Goal: Task Accomplishment & Management: Complete application form

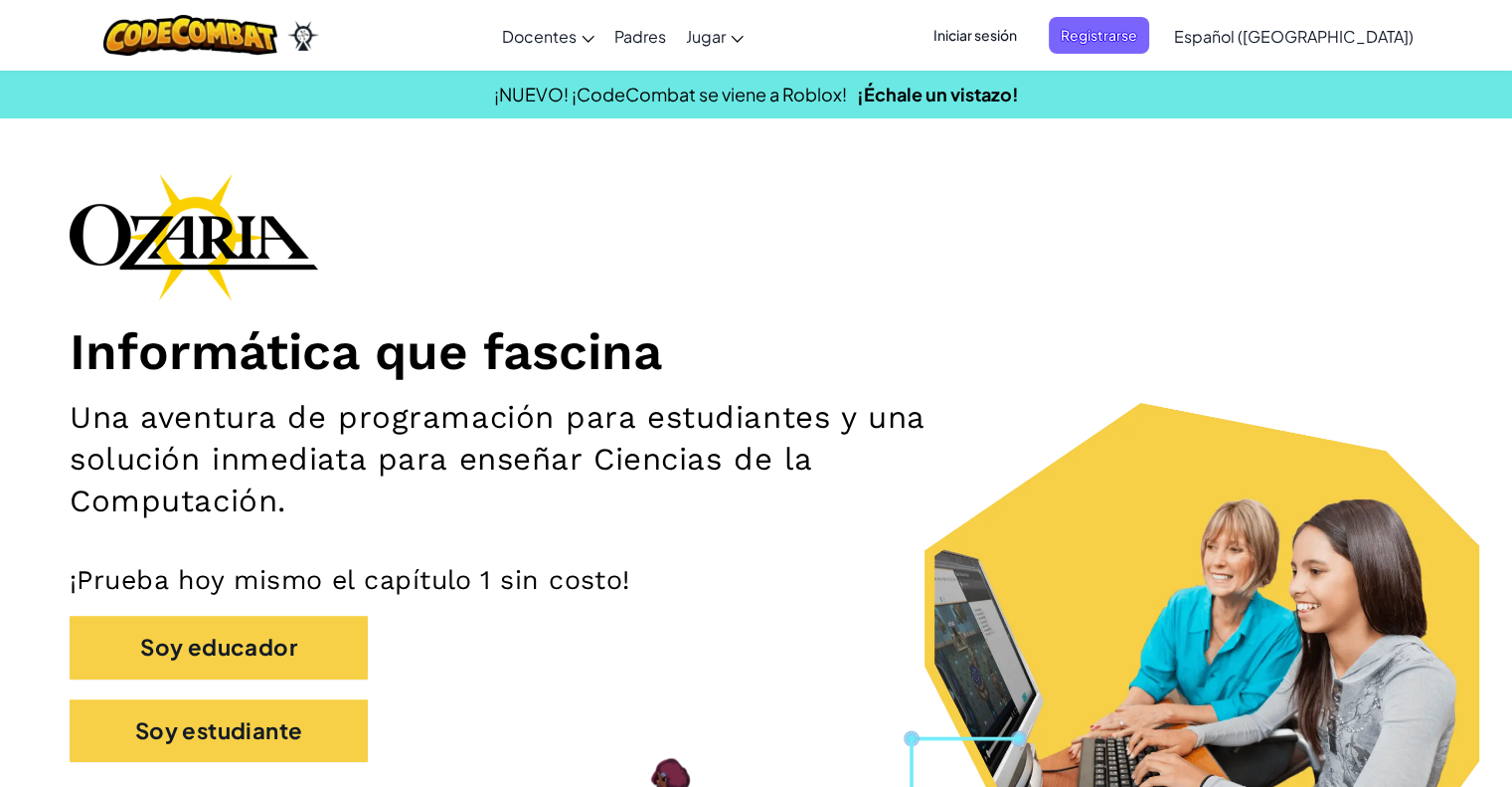
click at [1029, 20] on span "Iniciar sesión" at bounding box center [975, 35] width 108 height 37
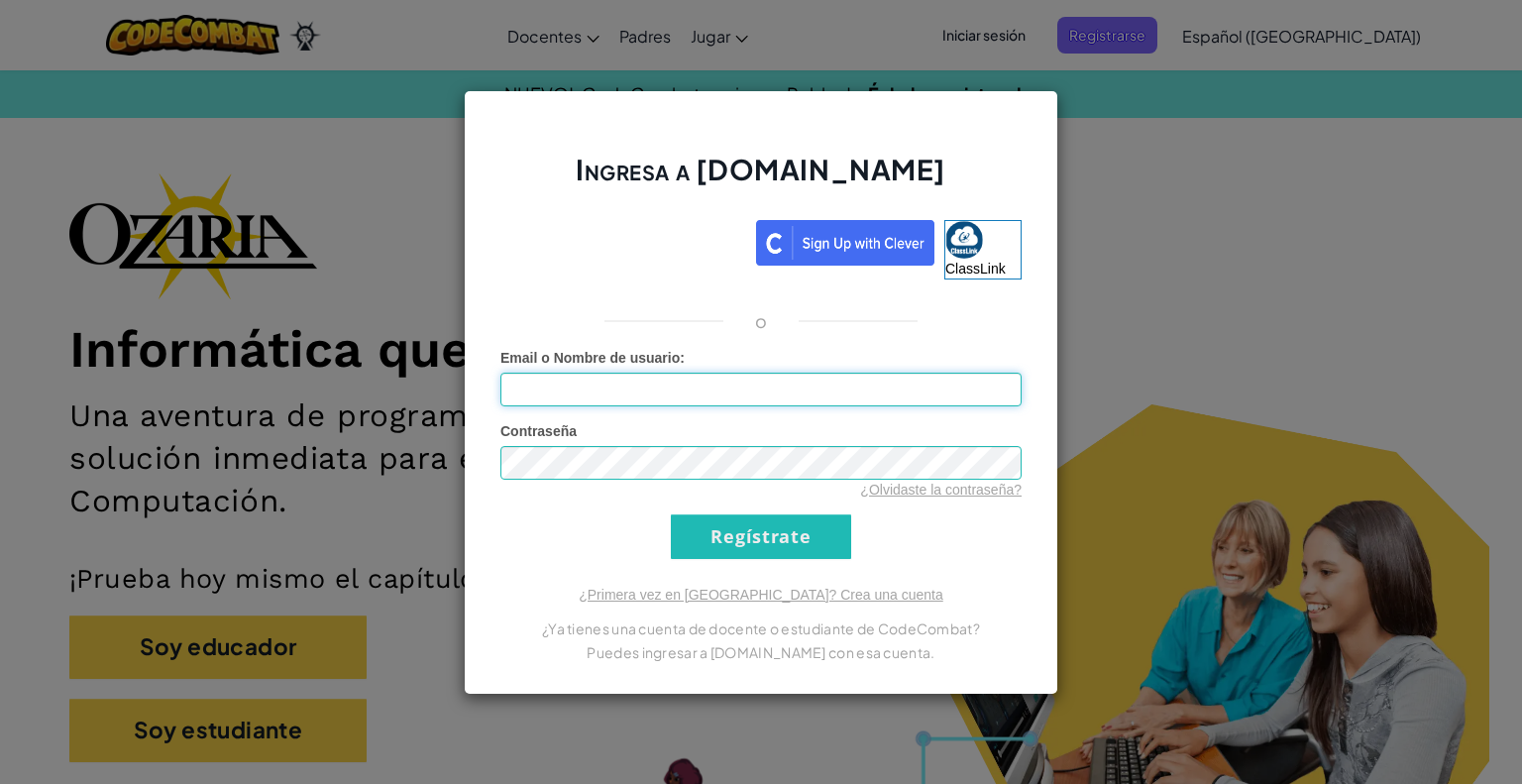
type input "[PERSON_NAME]"
click at [815, 520] on input "Regístrate" at bounding box center [761, 536] width 180 height 45
click at [783, 541] on input "Regístrate" at bounding box center [761, 536] width 180 height 45
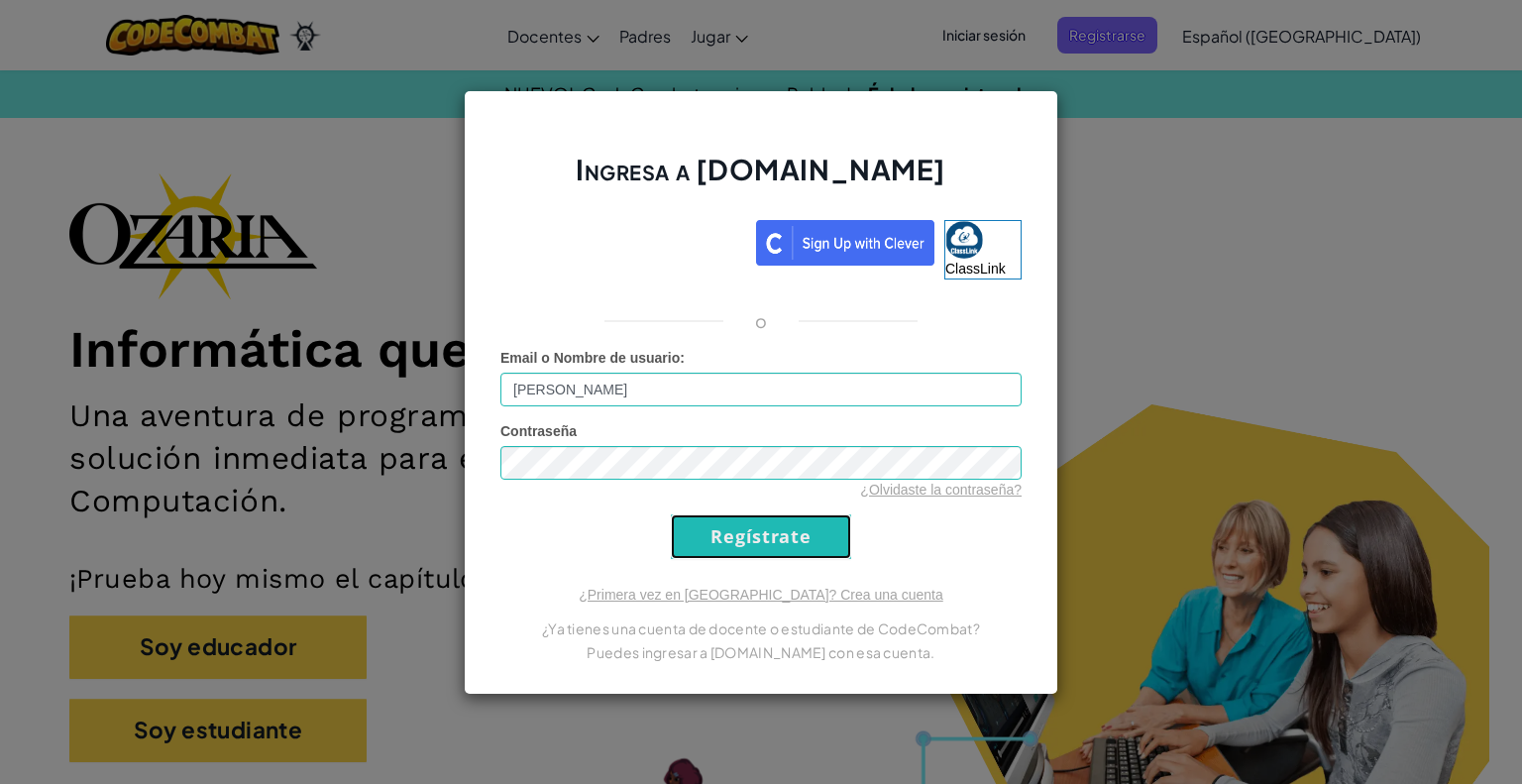
click at [783, 541] on input "Regístrate" at bounding box center [761, 536] width 180 height 45
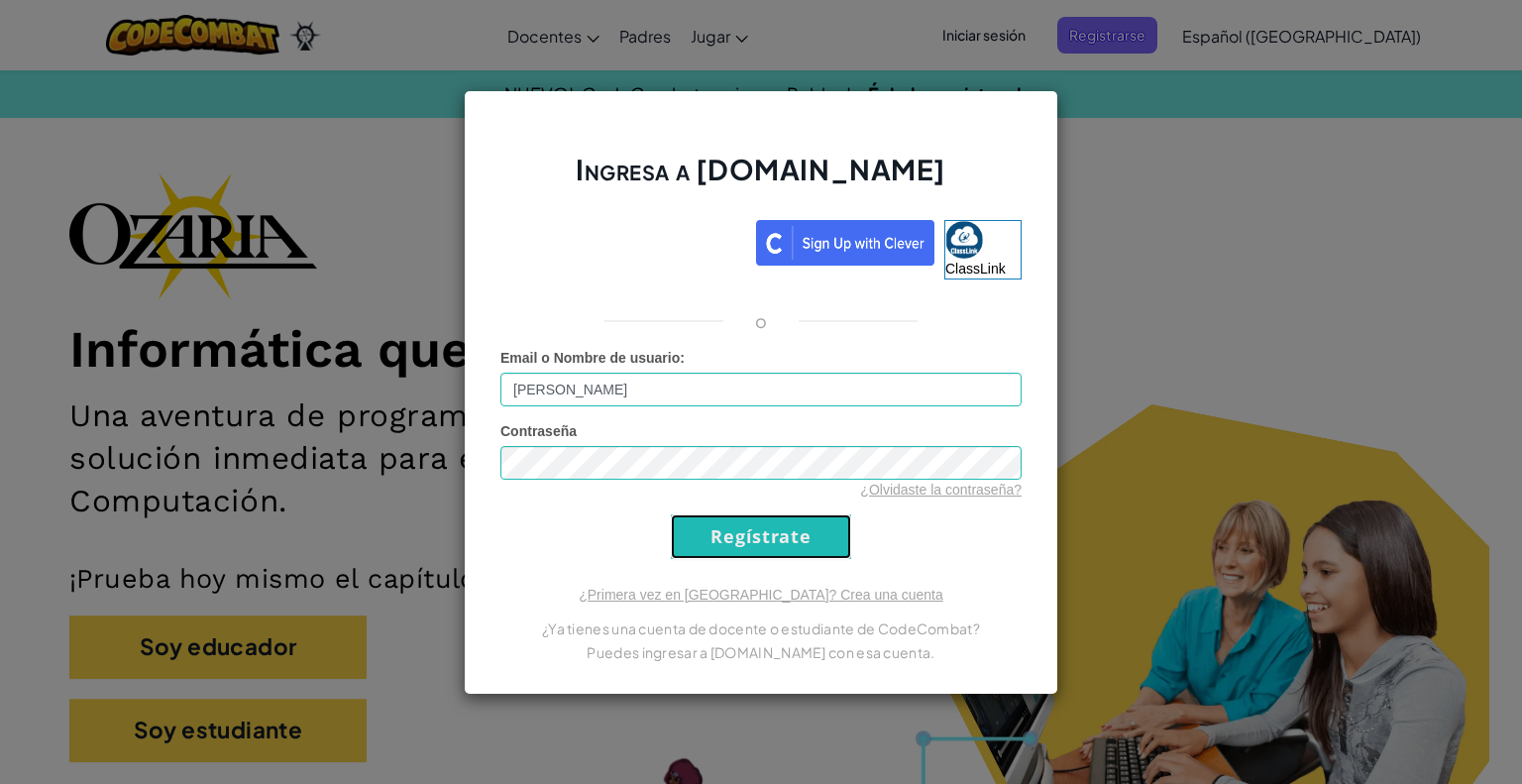
click at [783, 541] on input "Regístrate" at bounding box center [761, 536] width 180 height 45
drag, startPoint x: 783, startPoint y: 541, endPoint x: 884, endPoint y: 537, distance: 101.1
click at [790, 541] on input "Regístrate" at bounding box center [761, 536] width 180 height 45
